Goal: Task Accomplishment & Management: Use online tool/utility

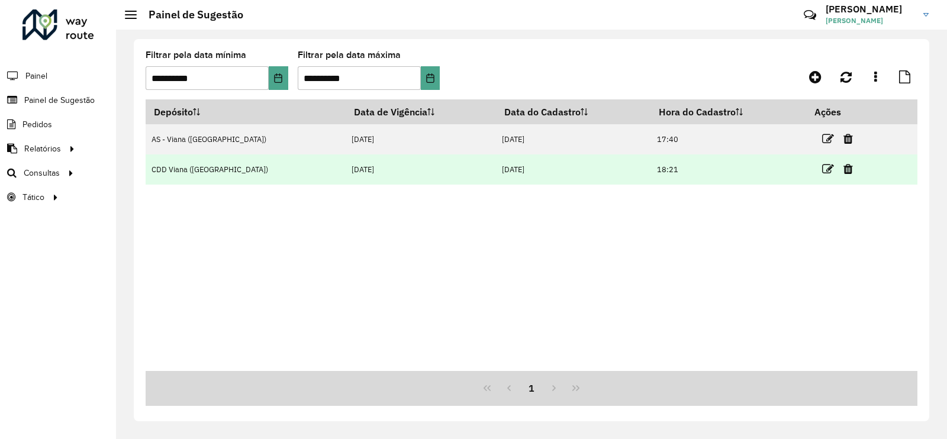
click at [823, 176] on link at bounding box center [829, 169] width 12 height 16
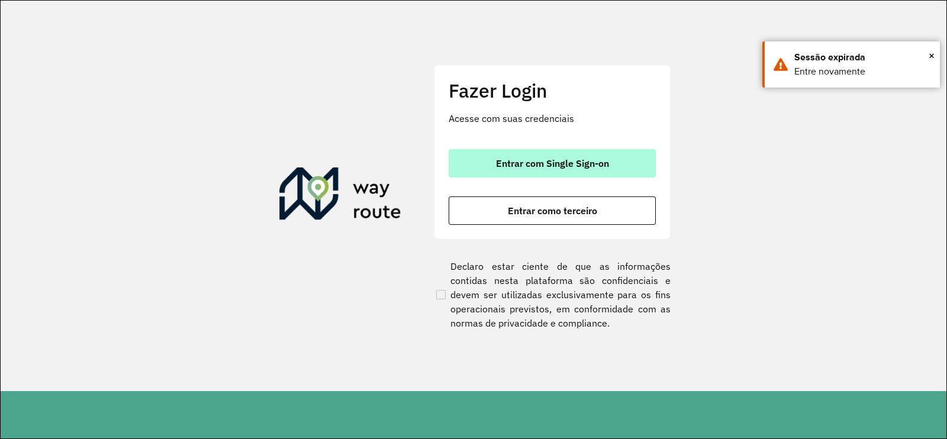
click at [595, 168] on span "Entrar com Single Sign-on" at bounding box center [552, 163] width 113 height 9
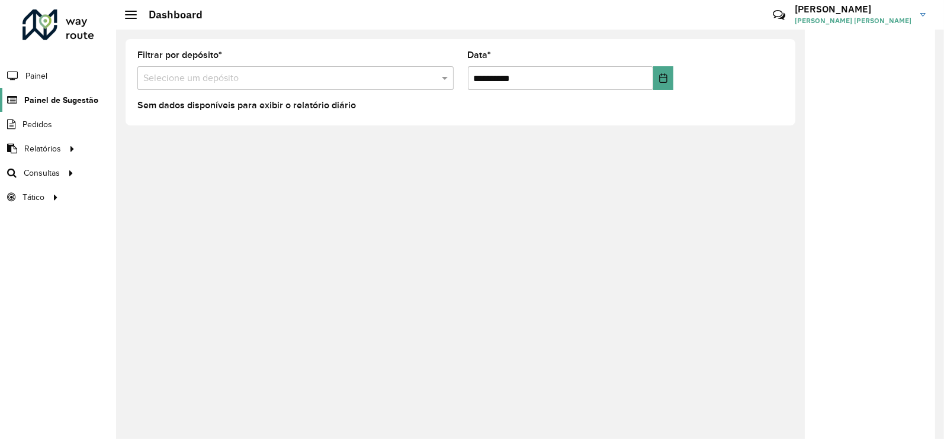
click at [94, 96] on span "Painel de Sugestão" at bounding box center [61, 100] width 74 height 12
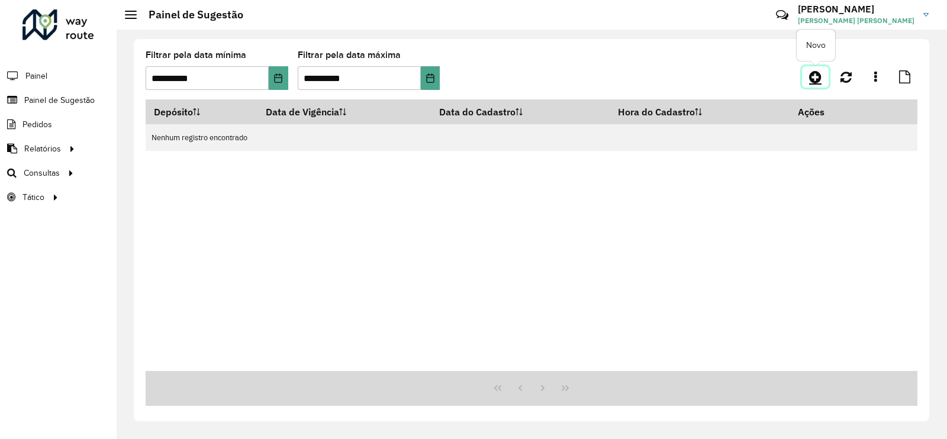
click at [818, 77] on icon at bounding box center [816, 77] width 12 height 14
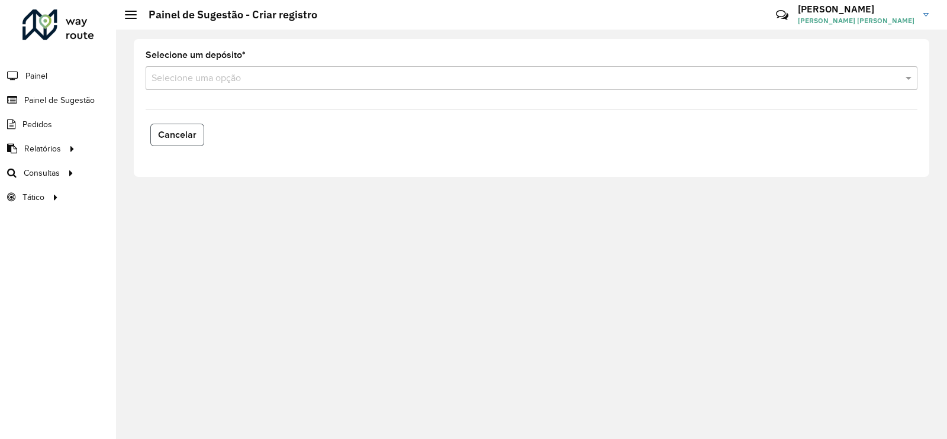
click at [191, 142] on button "Cancelar" at bounding box center [177, 135] width 54 height 23
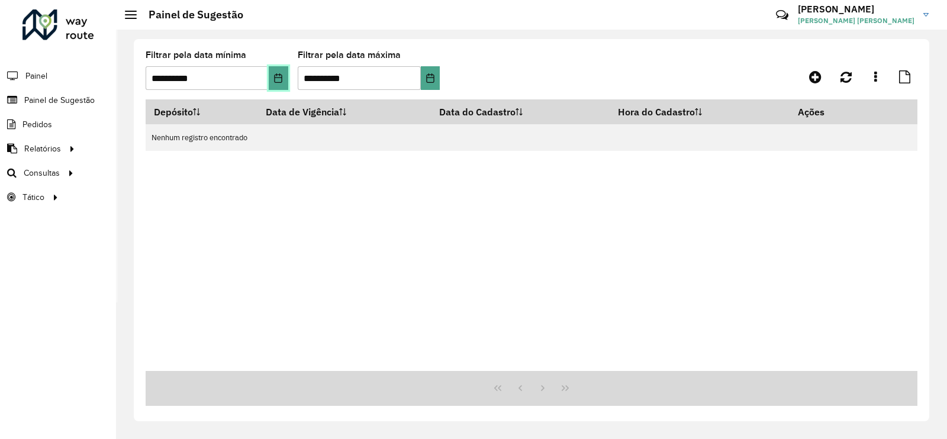
click at [278, 78] on icon "Choose Date" at bounding box center [279, 77] width 8 height 9
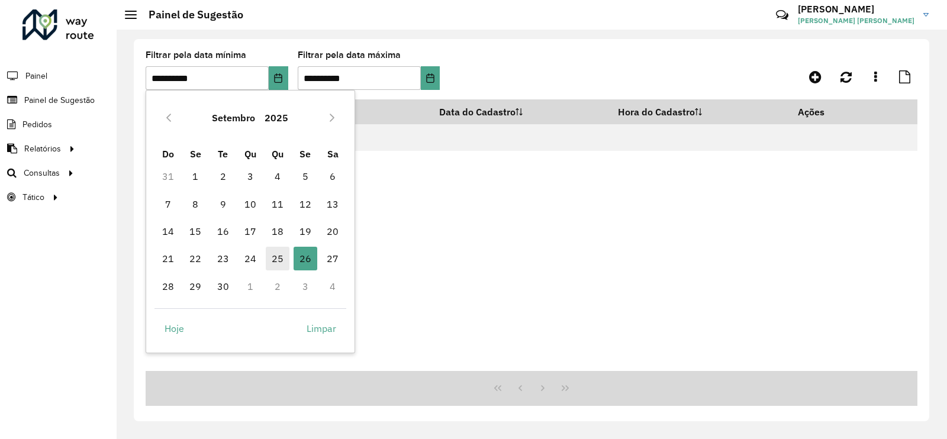
click at [275, 262] on span "25" at bounding box center [278, 259] width 24 height 24
type input "**********"
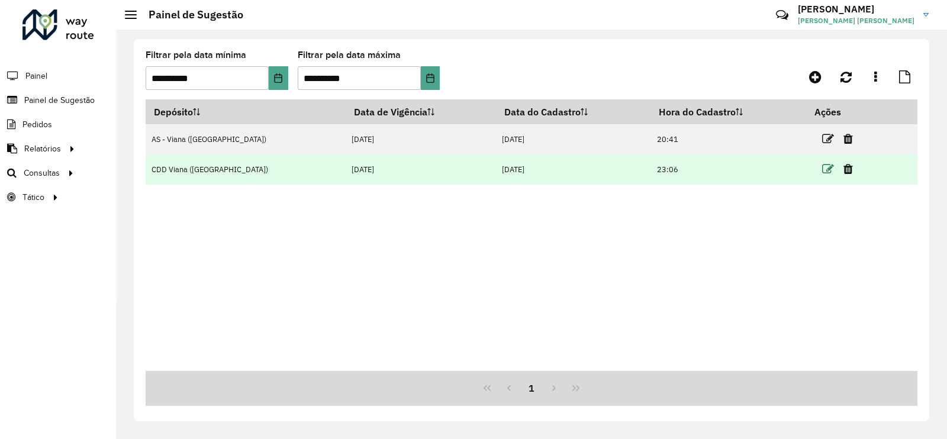
click at [823, 172] on icon at bounding box center [829, 169] width 12 height 12
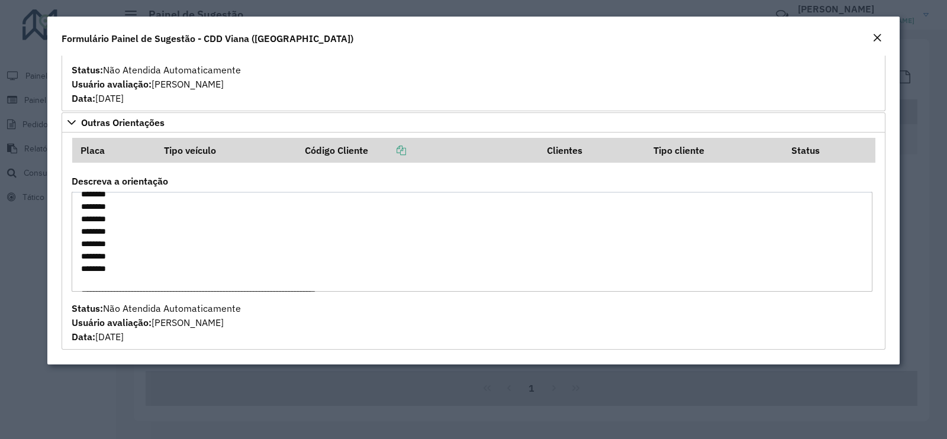
scroll to position [136, 0]
click at [905, 165] on modal-container "**********" at bounding box center [473, 219] width 947 height 439
click at [878, 40] on em "Close" at bounding box center [877, 37] width 9 height 9
